Goal: Information Seeking & Learning: Learn about a topic

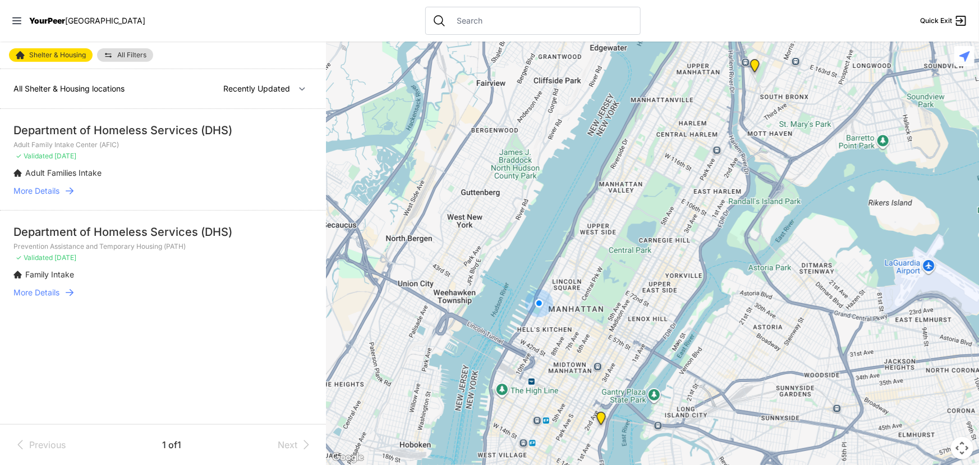
select select "nearby"
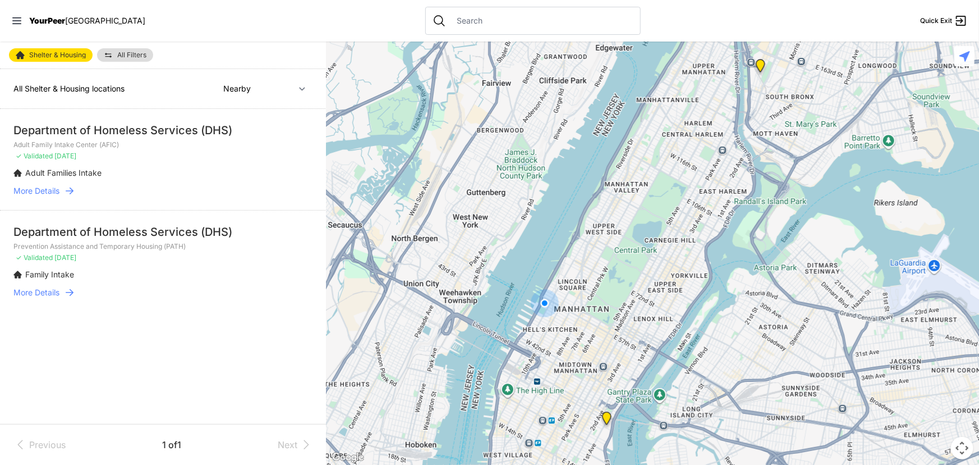
click at [451, 23] on input "text" at bounding box center [542, 20] width 183 height 11
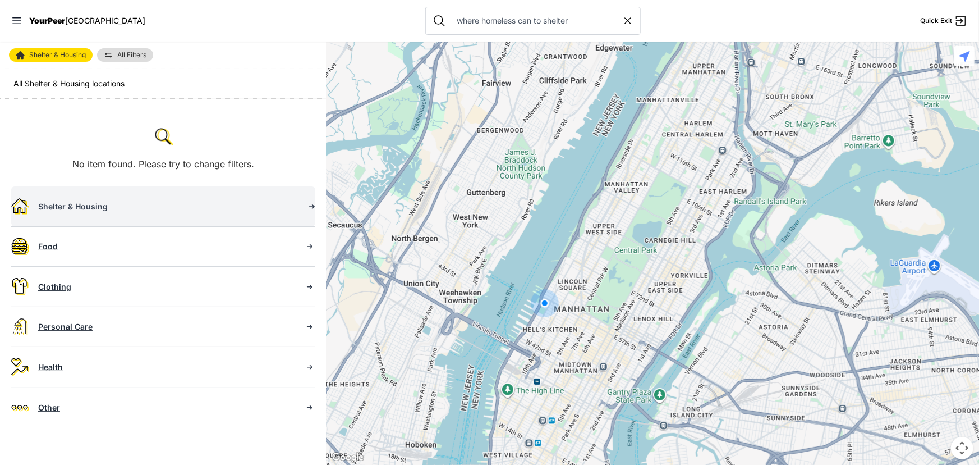
click at [95, 207] on div "Shelter & Housing" at bounding box center [166, 206] width 257 height 11
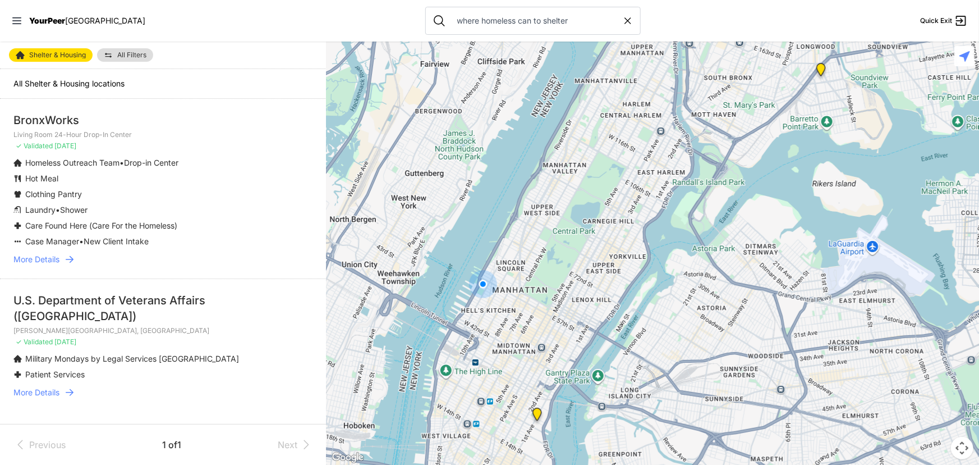
drag, startPoint x: 198, startPoint y: 181, endPoint x: 217, endPoint y: 145, distance: 41.2
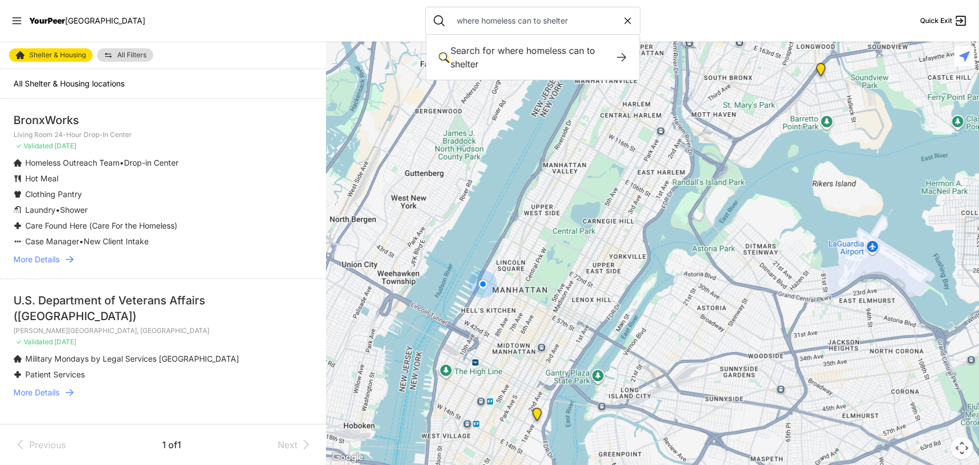
click at [510, 18] on input "where homeless can to shelter" at bounding box center [537, 20] width 172 height 11
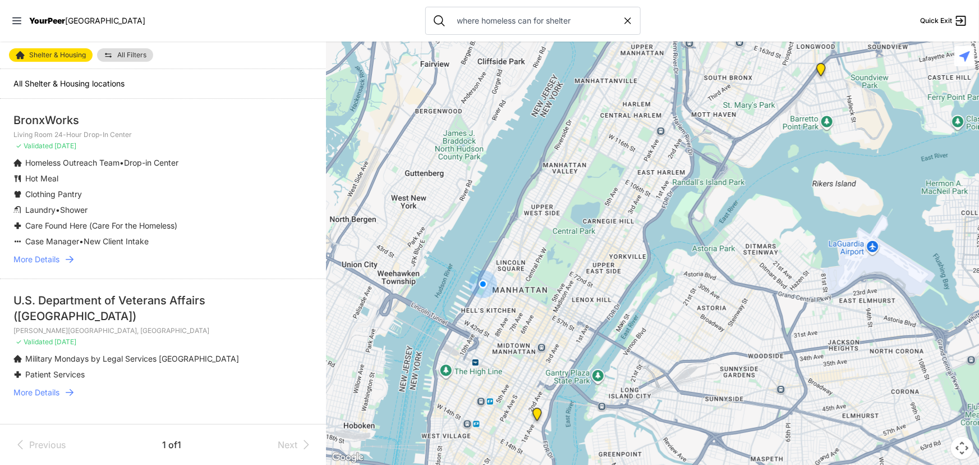
click at [486, 19] on input "where homeless can for shelter" at bounding box center [537, 20] width 172 height 11
type input "where homeless working can for shelter"
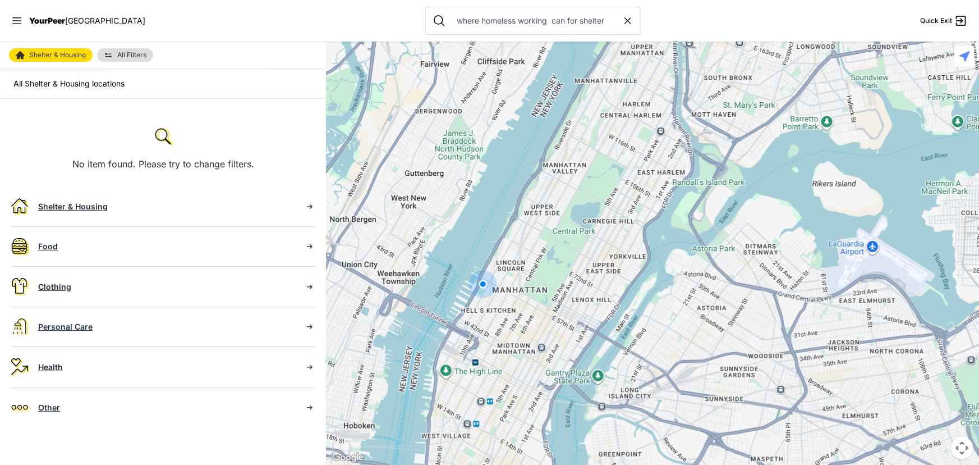
click at [625, 21] on icon at bounding box center [628, 21] width 6 height 6
select select "recentlyUpdated"
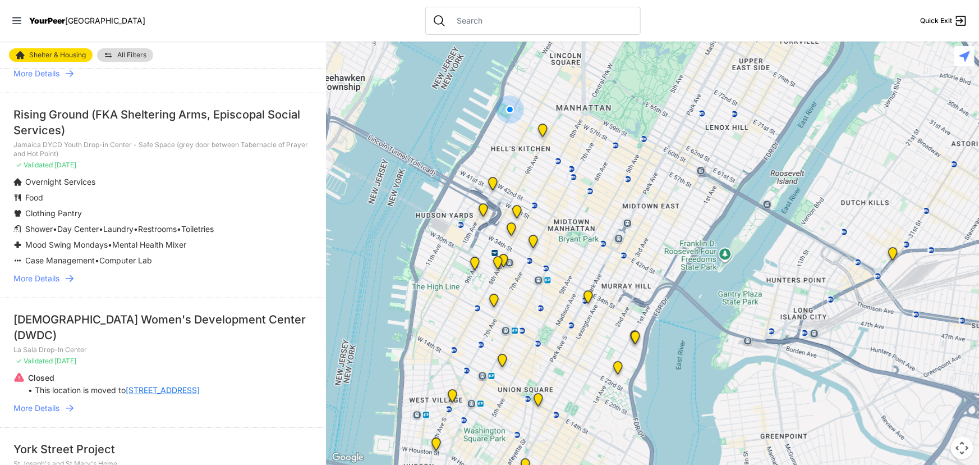
scroll to position [51, 0]
